Goal: Navigation & Orientation: Find specific page/section

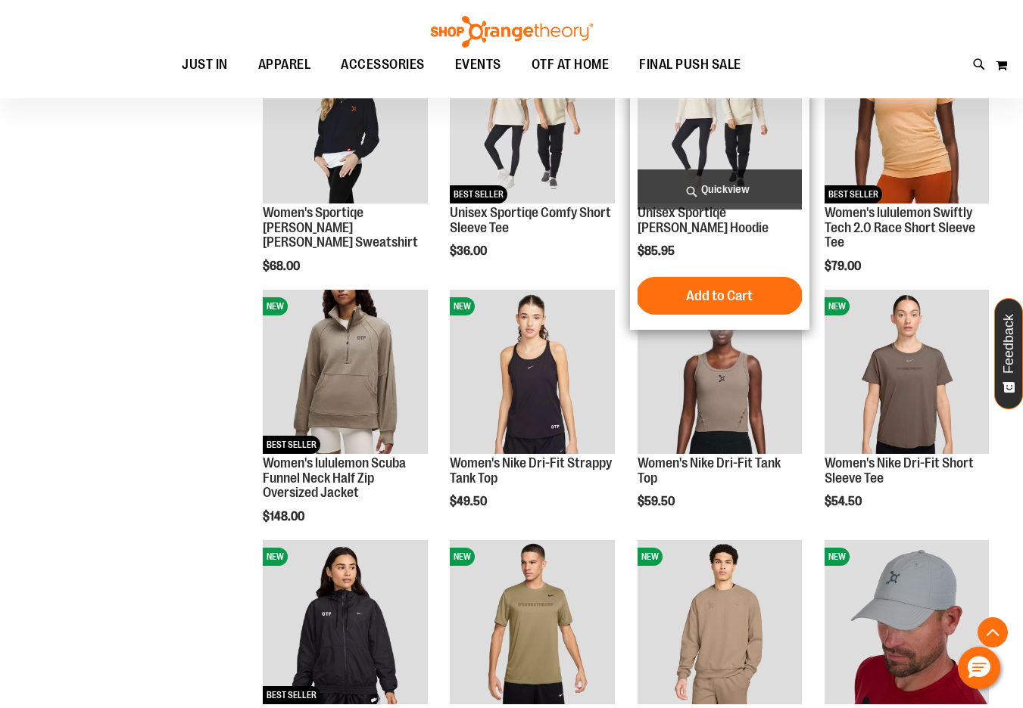
scroll to position [2006, 0]
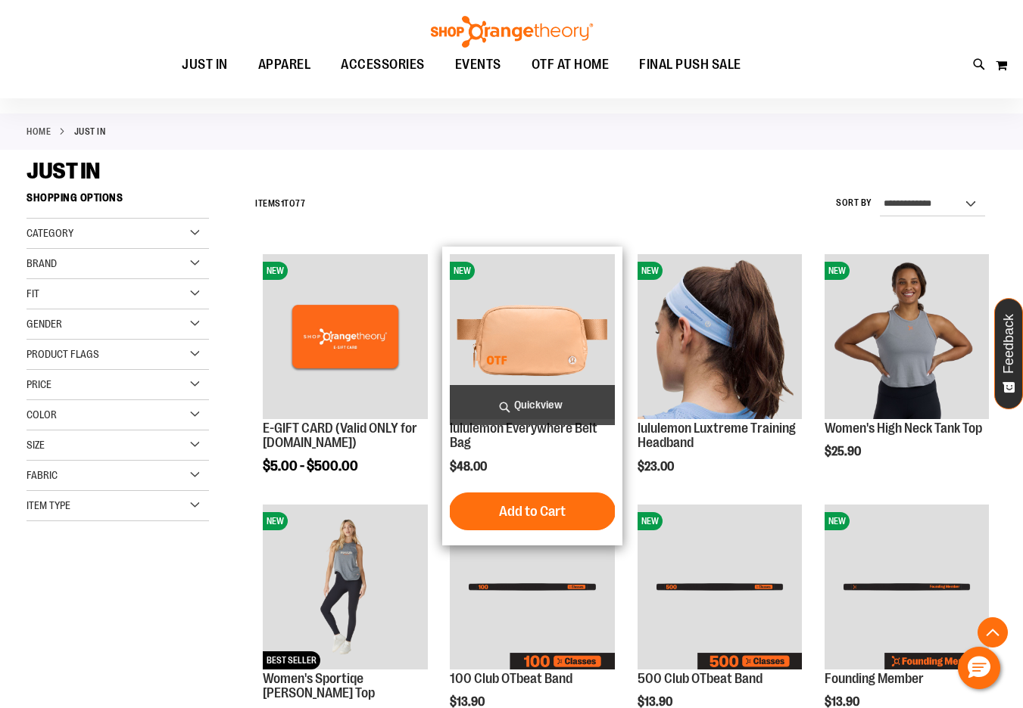
scroll to position [3, 0]
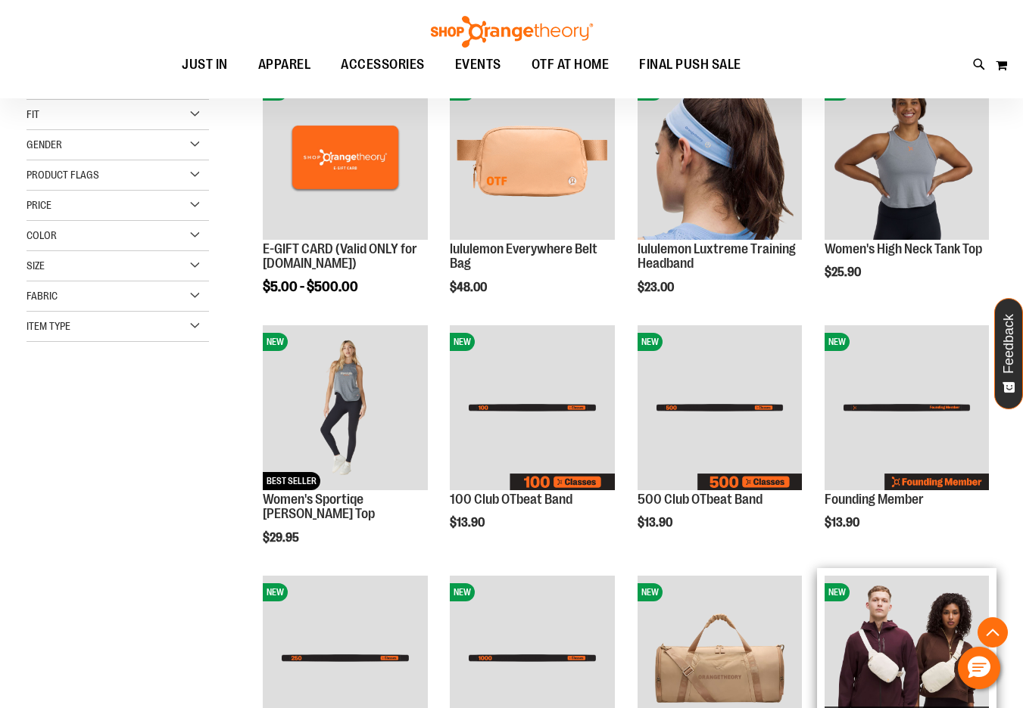
scroll to position [509, 0]
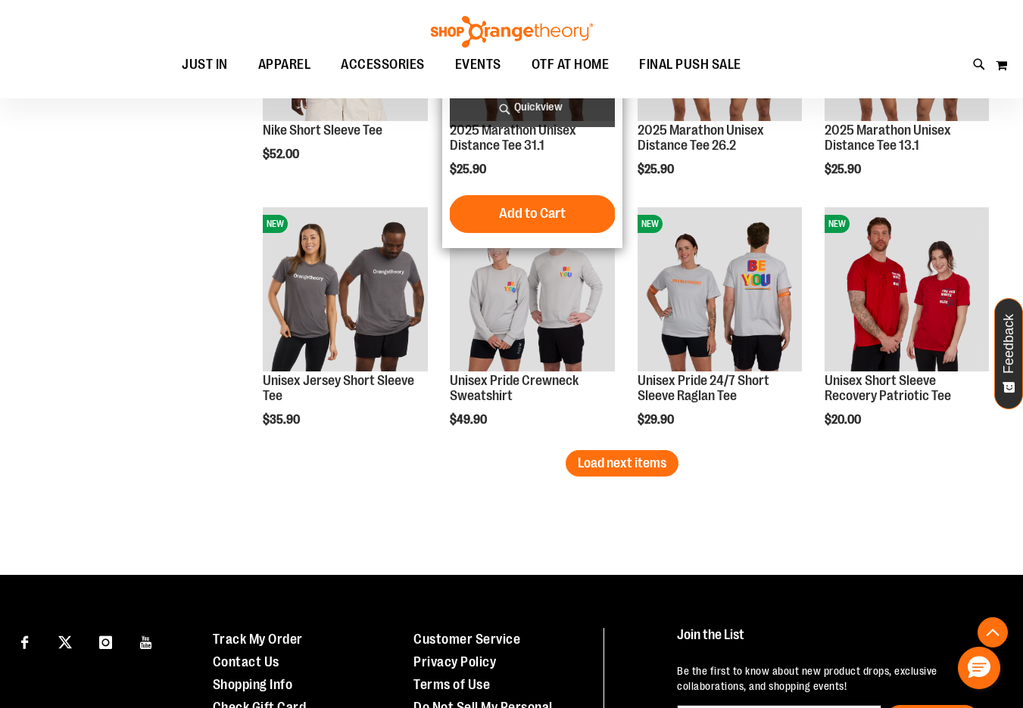
scroll to position [4361, 0]
